Goal: Transaction & Acquisition: Book appointment/travel/reservation

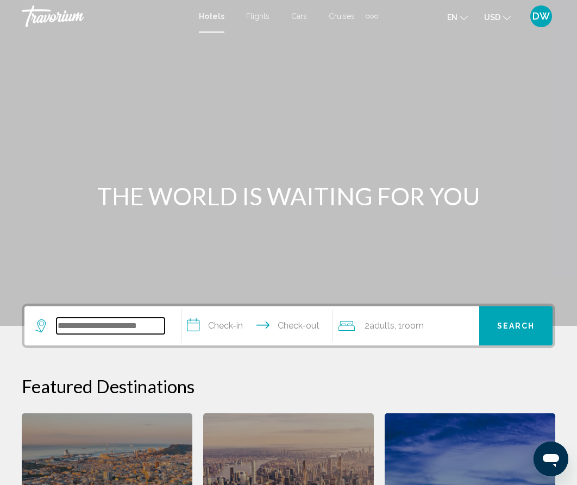
click at [109, 329] on input "Search widget" at bounding box center [110, 326] width 108 height 16
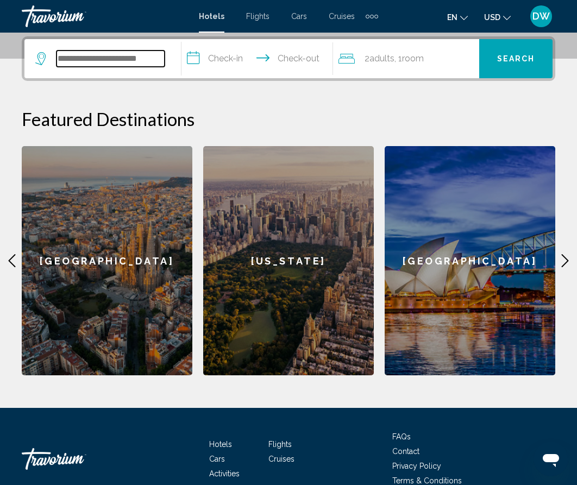
scroll to position [268, 0]
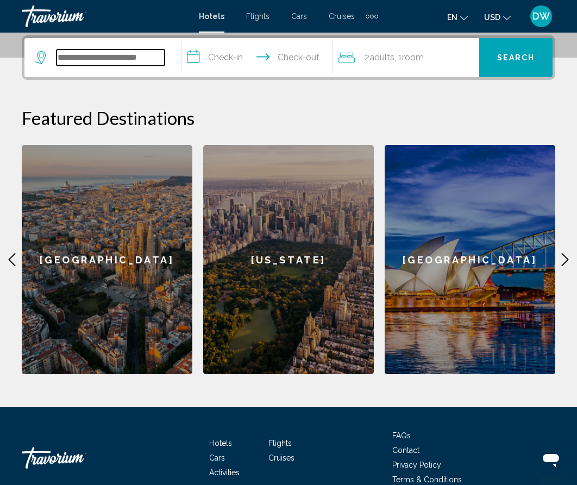
click at [98, 56] on input "Search widget" at bounding box center [110, 57] width 108 height 16
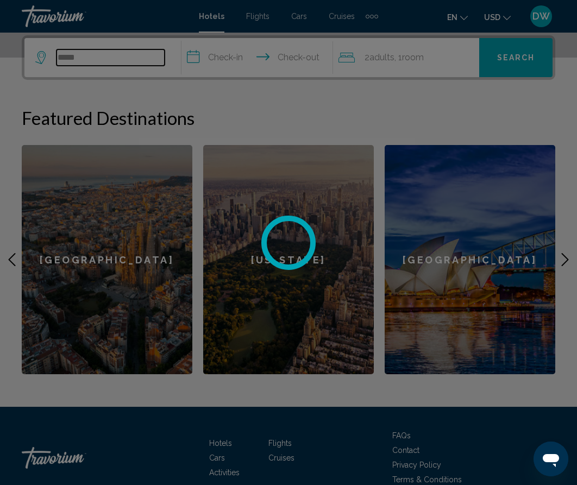
type input "*****"
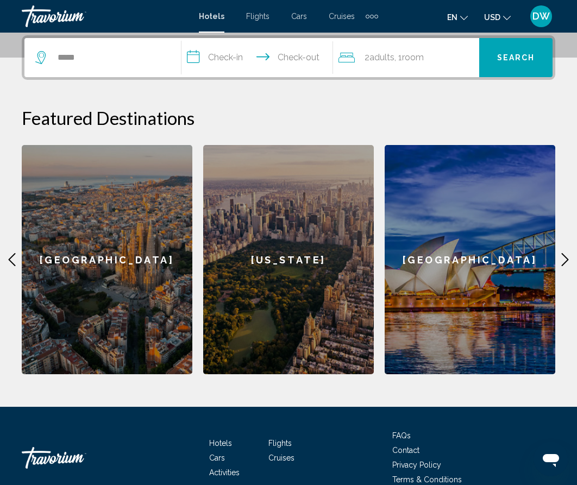
click at [235, 58] on input "**********" at bounding box center [259, 59] width 156 height 42
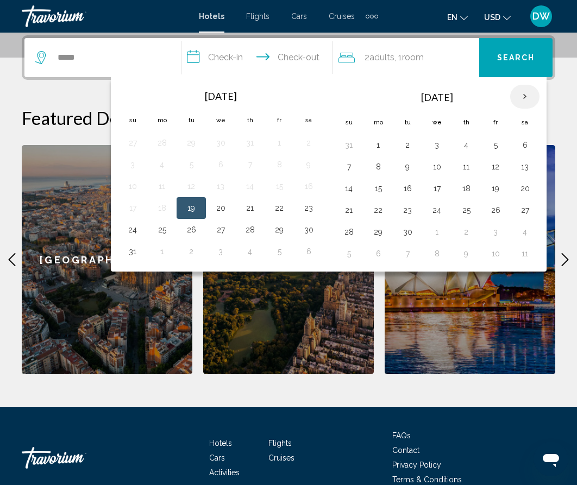
click at [523, 97] on th "Next month" at bounding box center [524, 97] width 29 height 24
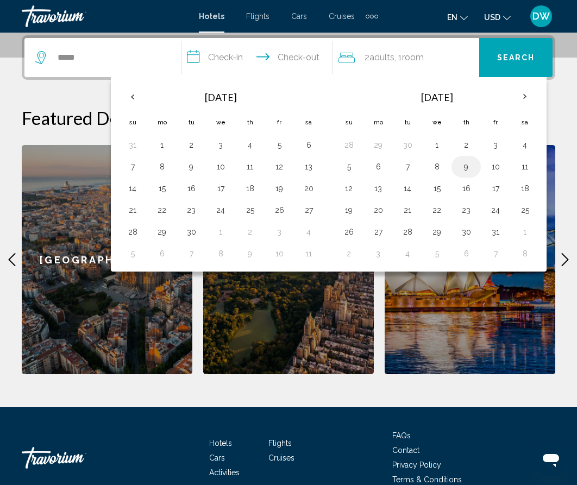
click at [470, 167] on button "9" at bounding box center [465, 166] width 17 height 15
click at [343, 192] on button "12" at bounding box center [348, 188] width 17 height 15
type input "**********"
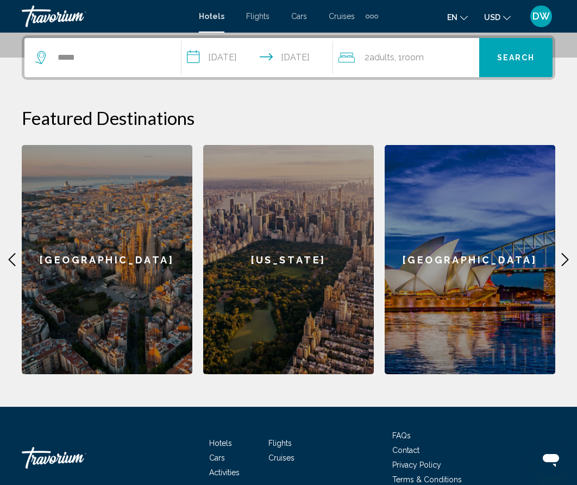
click at [386, 56] on span "Adults" at bounding box center [381, 57] width 25 height 10
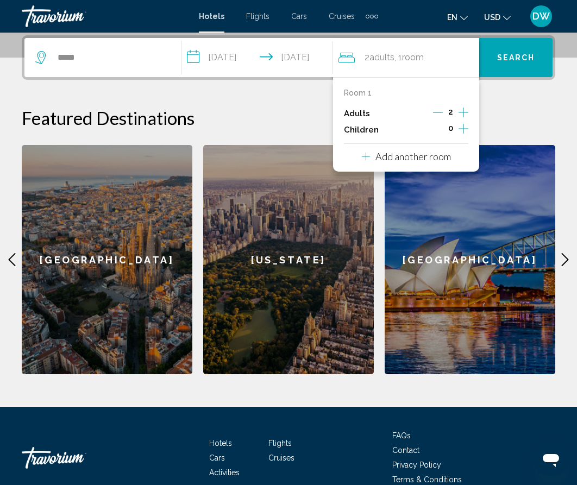
click at [463, 126] on icon "Increment children" at bounding box center [463, 129] width 10 height 10
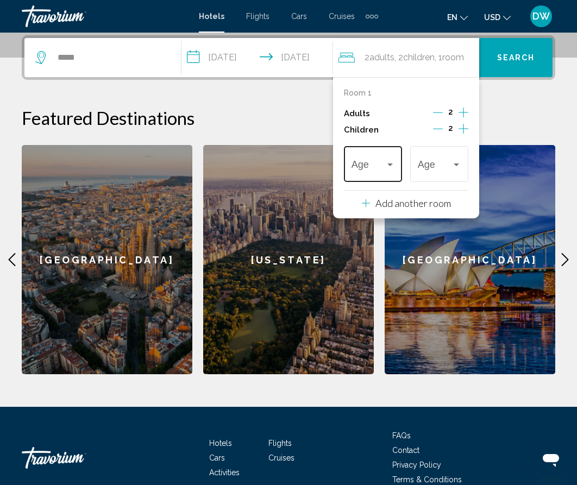
click at [380, 173] on div "Age" at bounding box center [372, 162] width 43 height 39
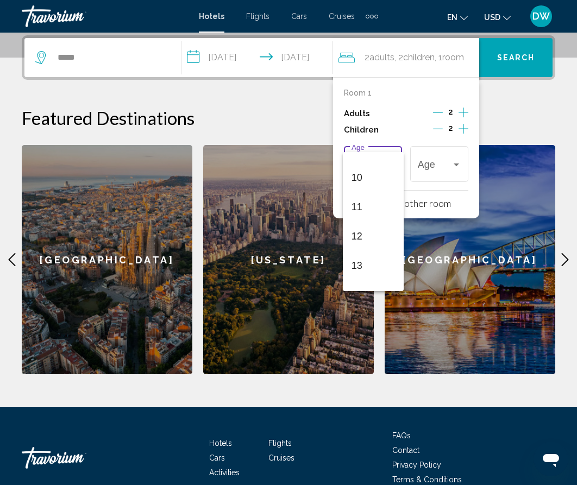
scroll to position [283, 0]
click at [359, 216] on span "11" at bounding box center [372, 205] width 43 height 29
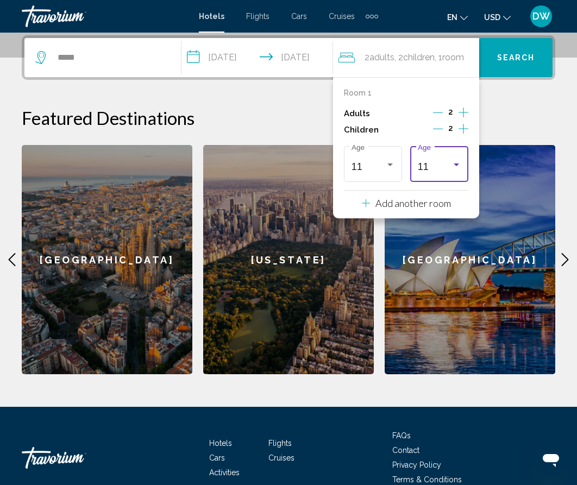
click at [456, 162] on div "Travelers: 2 adults, 2 children" at bounding box center [456, 164] width 10 height 9
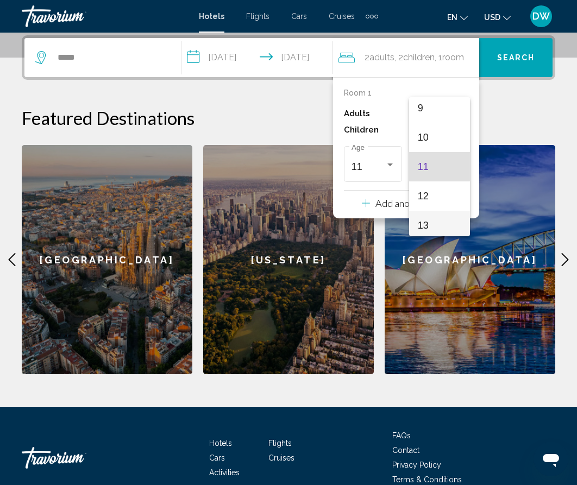
scroll to position [333, 0]
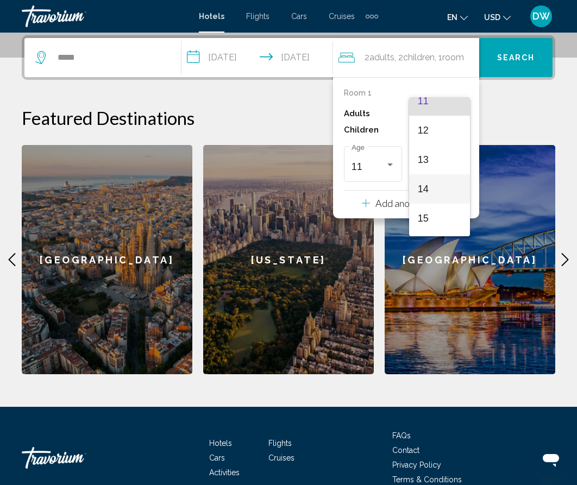
click at [427, 196] on span "14" at bounding box center [439, 188] width 43 height 29
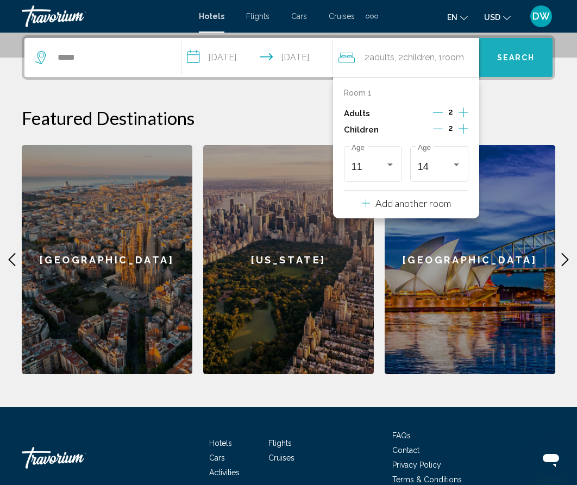
click at [513, 56] on span "Search" at bounding box center [516, 58] width 38 height 9
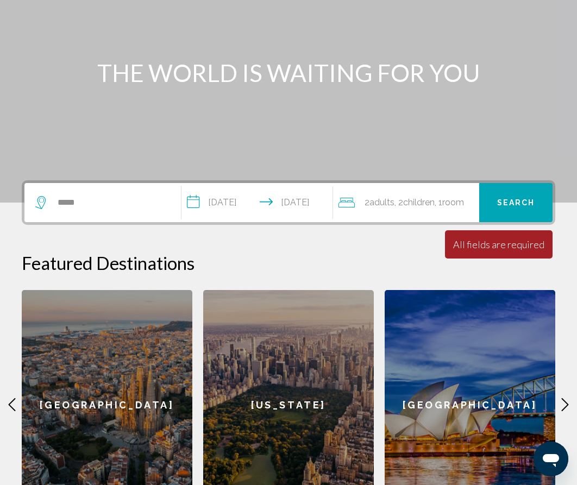
scroll to position [0, 0]
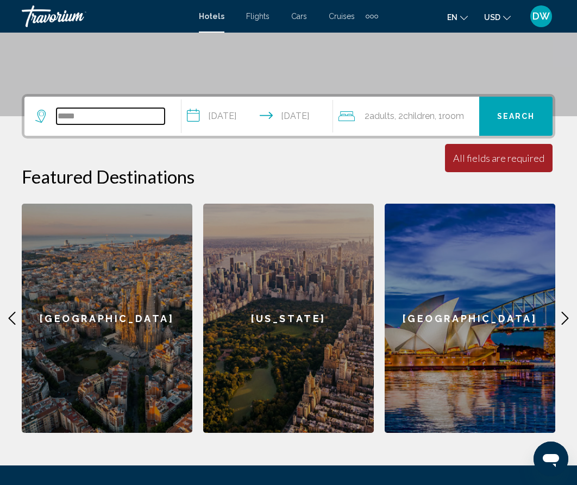
click at [74, 113] on input "*****" at bounding box center [110, 116] width 108 height 16
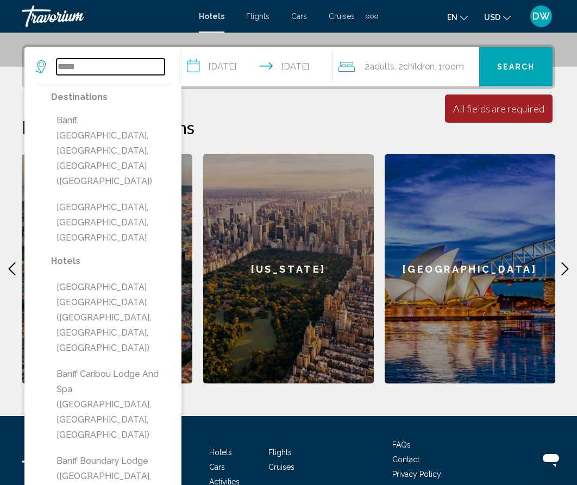
scroll to position [268, 0]
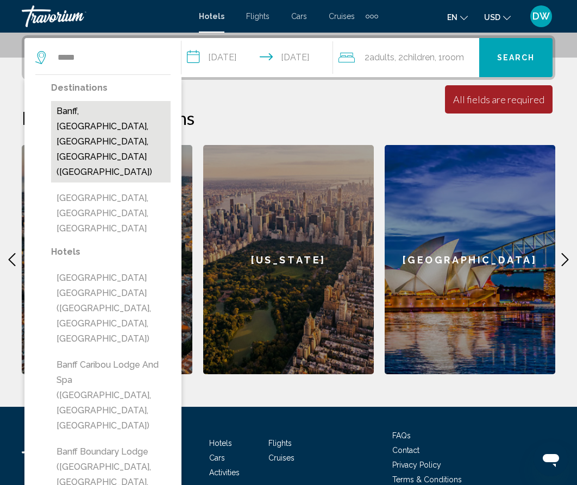
click at [94, 111] on button "Banff, [GEOGRAPHIC_DATA], [GEOGRAPHIC_DATA], [GEOGRAPHIC_DATA] ([GEOGRAPHIC_DAT…" at bounding box center [110, 141] width 119 height 81
type input "**********"
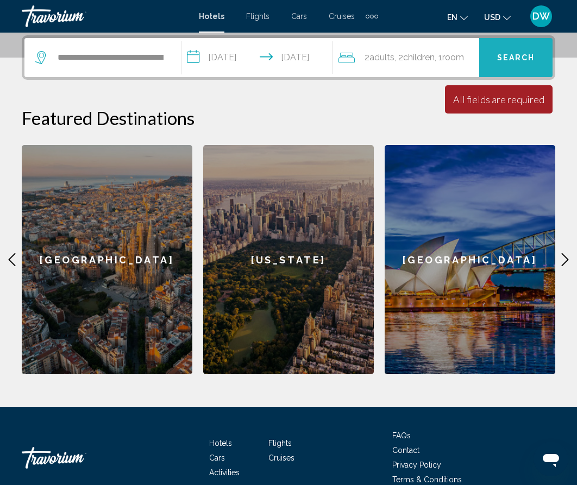
click at [518, 61] on span "Search" at bounding box center [516, 58] width 38 height 9
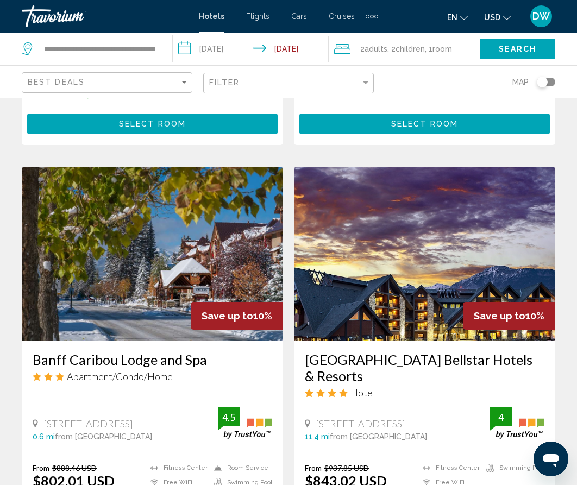
scroll to position [378, 0]
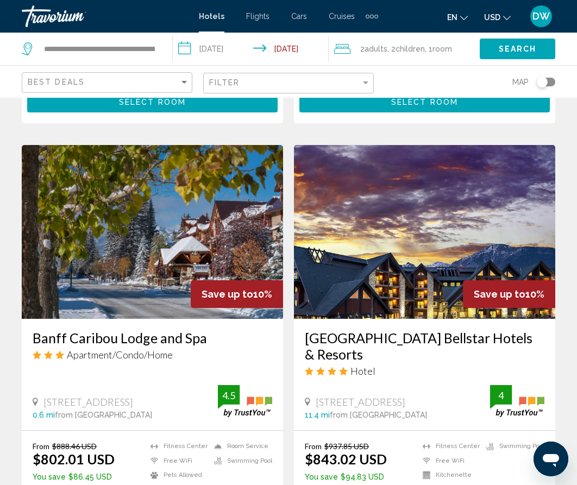
click at [498, 17] on span "USD" at bounding box center [492, 17] width 16 height 9
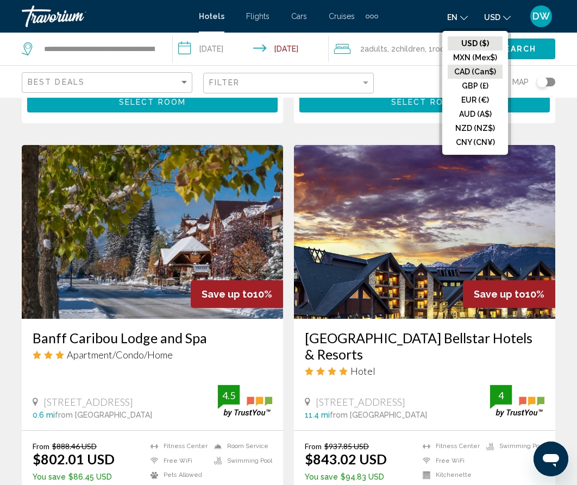
click at [474, 72] on button "CAD (Can$)" at bounding box center [474, 72] width 55 height 14
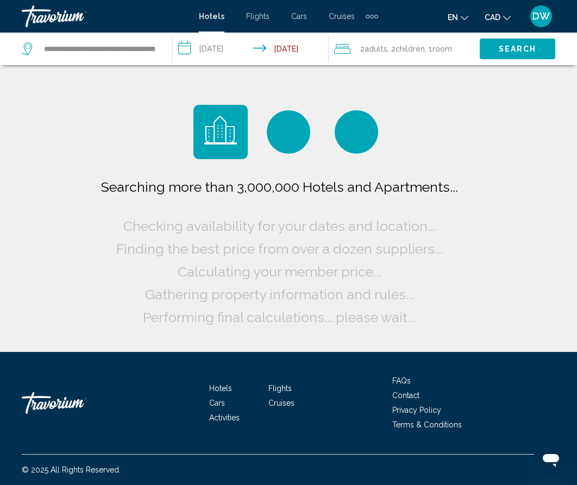
scroll to position [0, 0]
